Goal: Browse casually

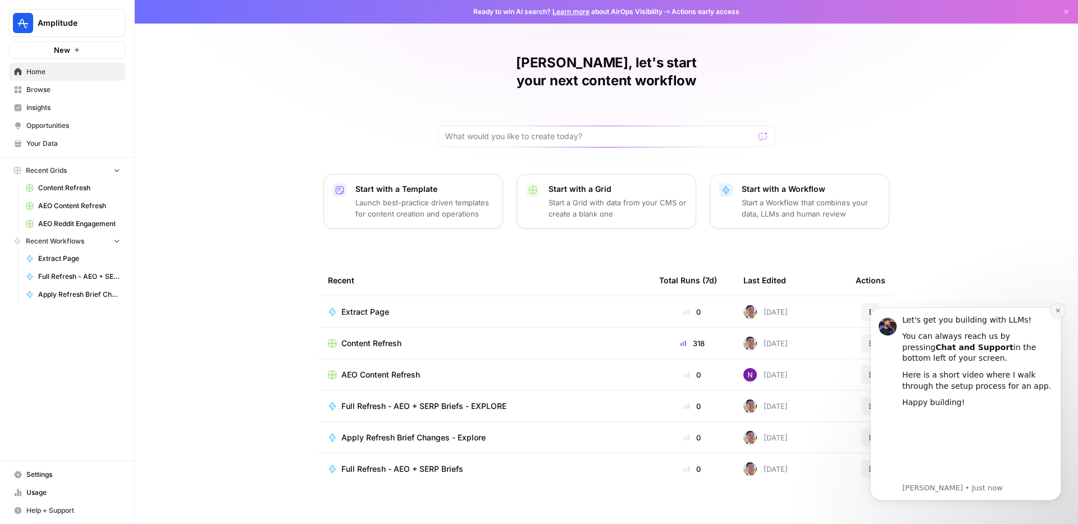
click at [1061, 312] on icon "Dismiss notification" at bounding box center [1058, 311] width 6 height 6
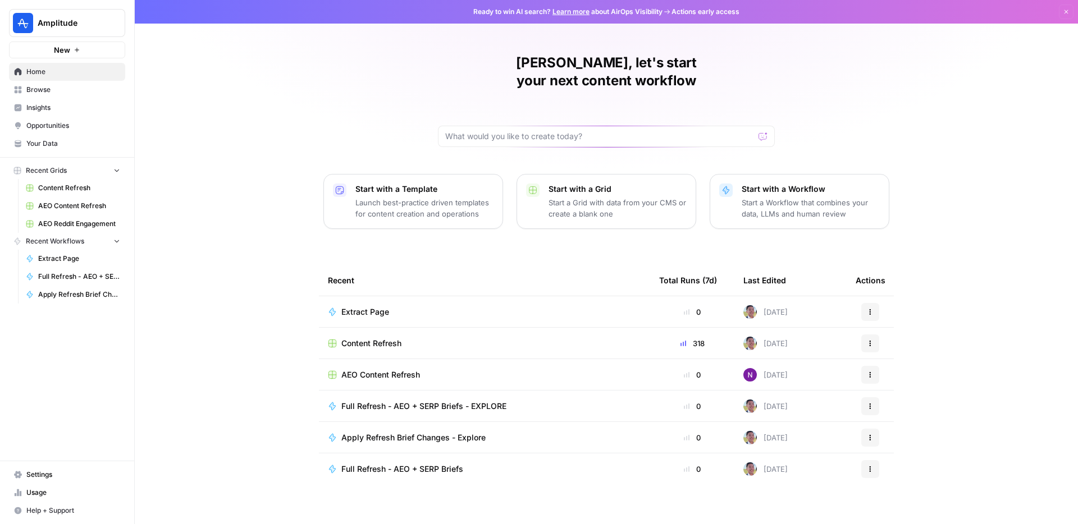
click at [1042, 226] on div "[PERSON_NAME], let's start your next content workflow Start with a Template Lau…" at bounding box center [606, 267] width 943 height 535
click at [243, 203] on div "[PERSON_NAME], let's start your next content workflow Start with a Template Lau…" at bounding box center [606, 267] width 943 height 535
click at [248, 206] on div "[PERSON_NAME], let's start your next content workflow Start with a Template Lau…" at bounding box center [606, 267] width 943 height 535
drag, startPoint x: 974, startPoint y: 113, endPoint x: 1037, endPoint y: 121, distance: 63.9
click at [971, 113] on div "[PERSON_NAME], let's start your next content workflow Start with a Template Lau…" at bounding box center [606, 267] width 943 height 535
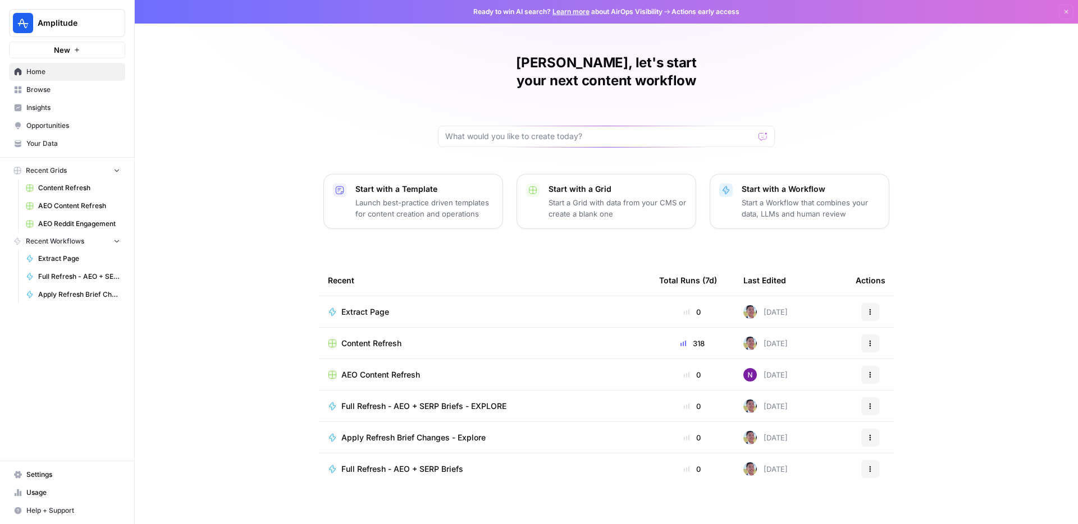
click at [262, 74] on div "[PERSON_NAME], let's start your next content workflow Start with a Template Lau…" at bounding box center [606, 267] width 943 height 535
click at [266, 81] on div "[PERSON_NAME], let's start your next content workflow Start with a Template Lau…" at bounding box center [606, 267] width 943 height 535
